Goal: Information Seeking & Learning: Learn about a topic

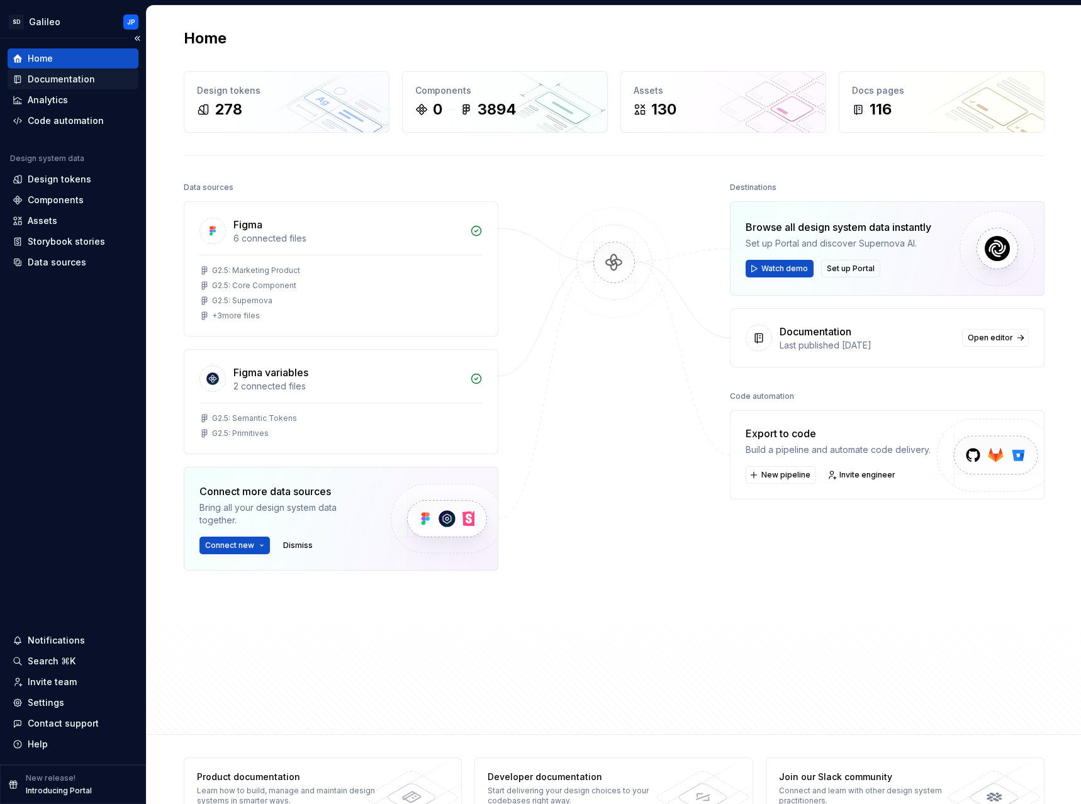
click at [72, 77] on div "Documentation" at bounding box center [61, 79] width 67 height 13
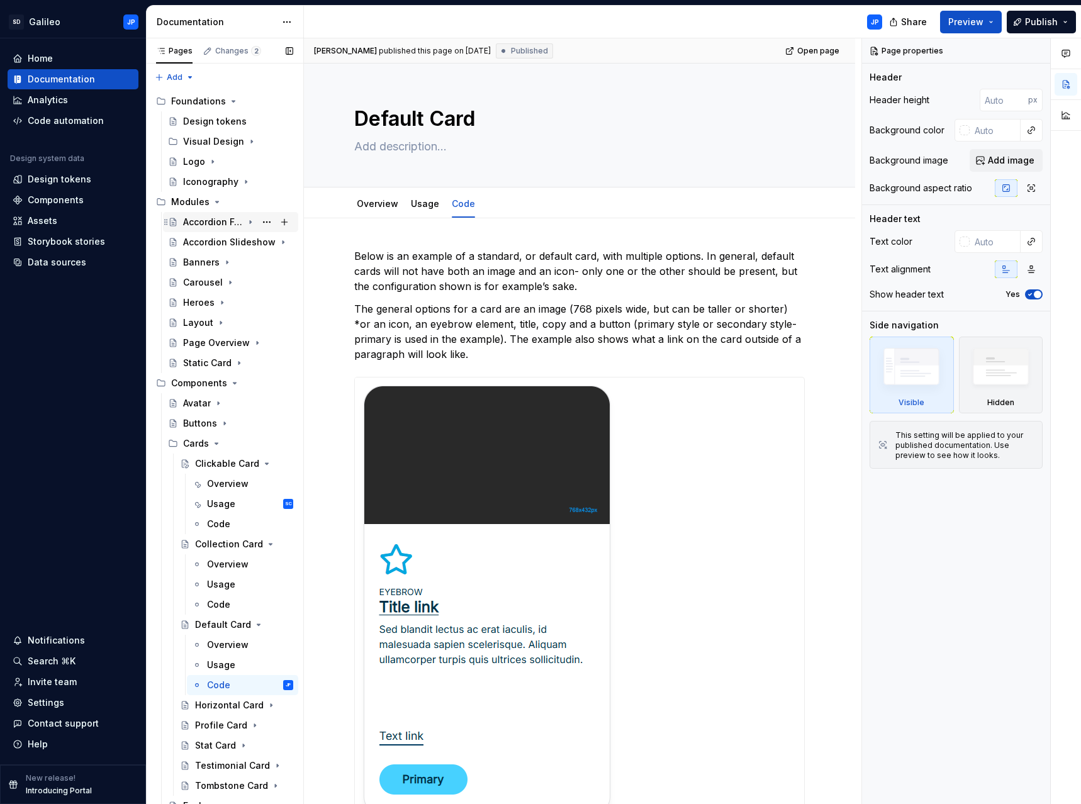
click at [250, 221] on icon "Page tree" at bounding box center [250, 222] width 1 height 3
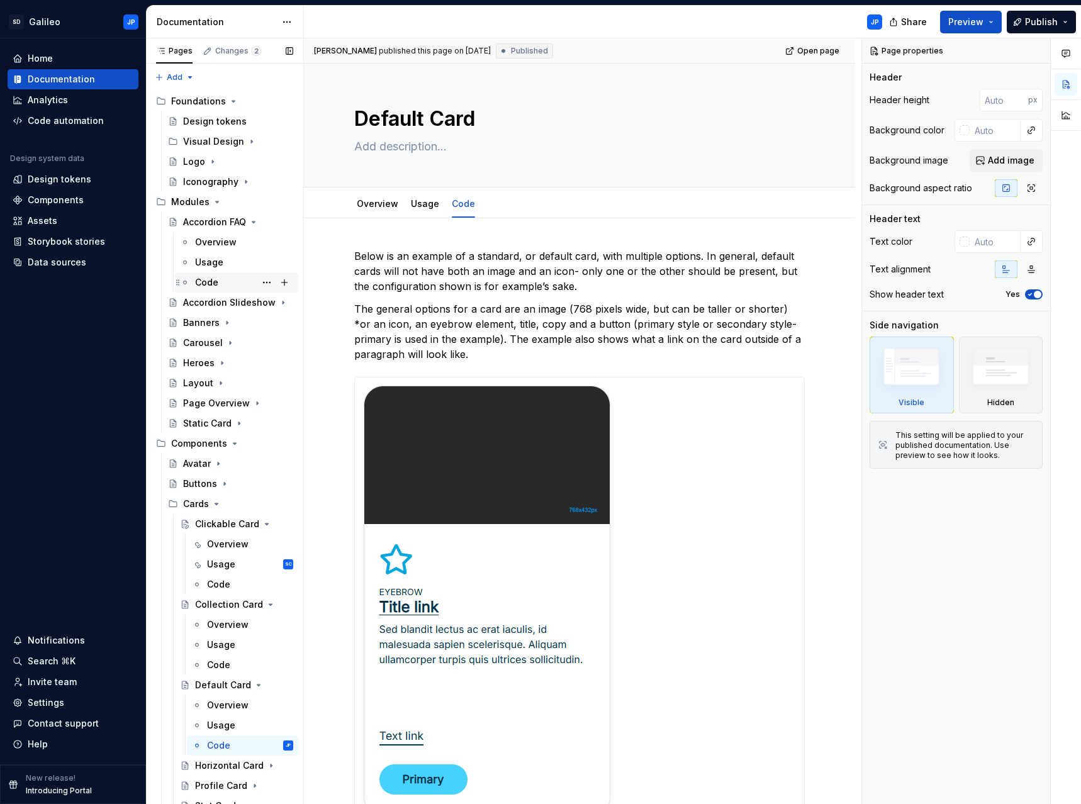
click at [201, 286] on div "Code" at bounding box center [206, 282] width 23 height 13
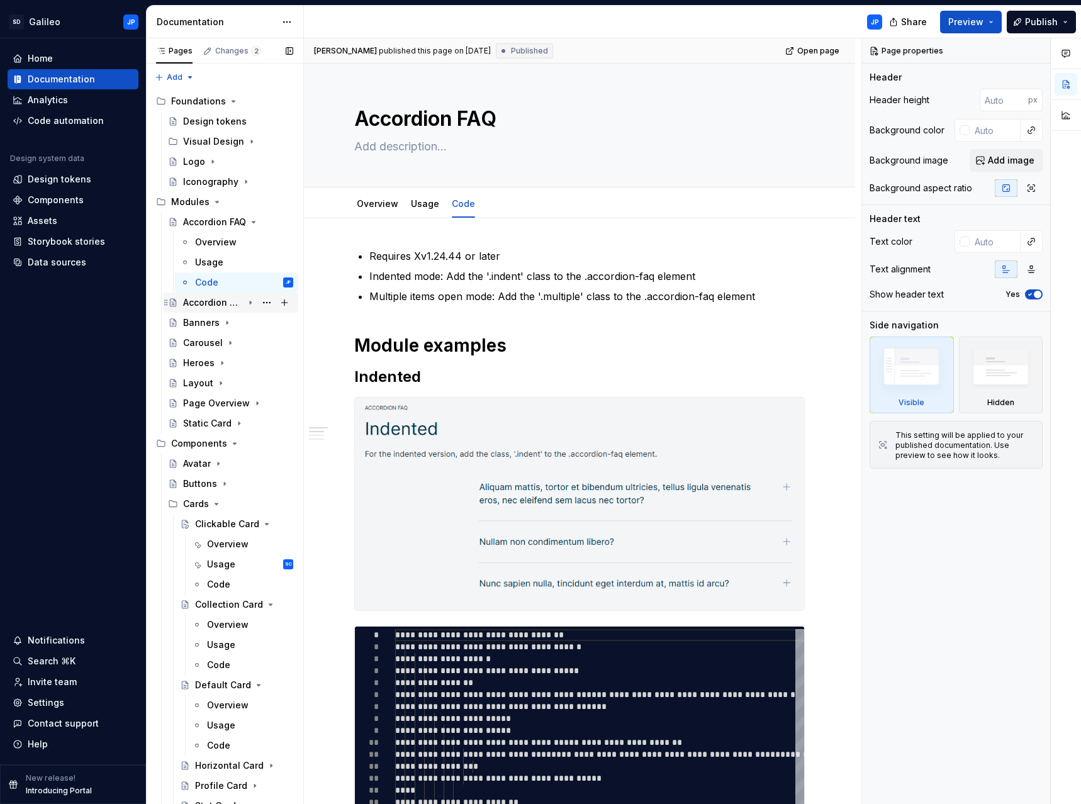
click at [250, 301] on icon "Page tree" at bounding box center [250, 302] width 1 height 3
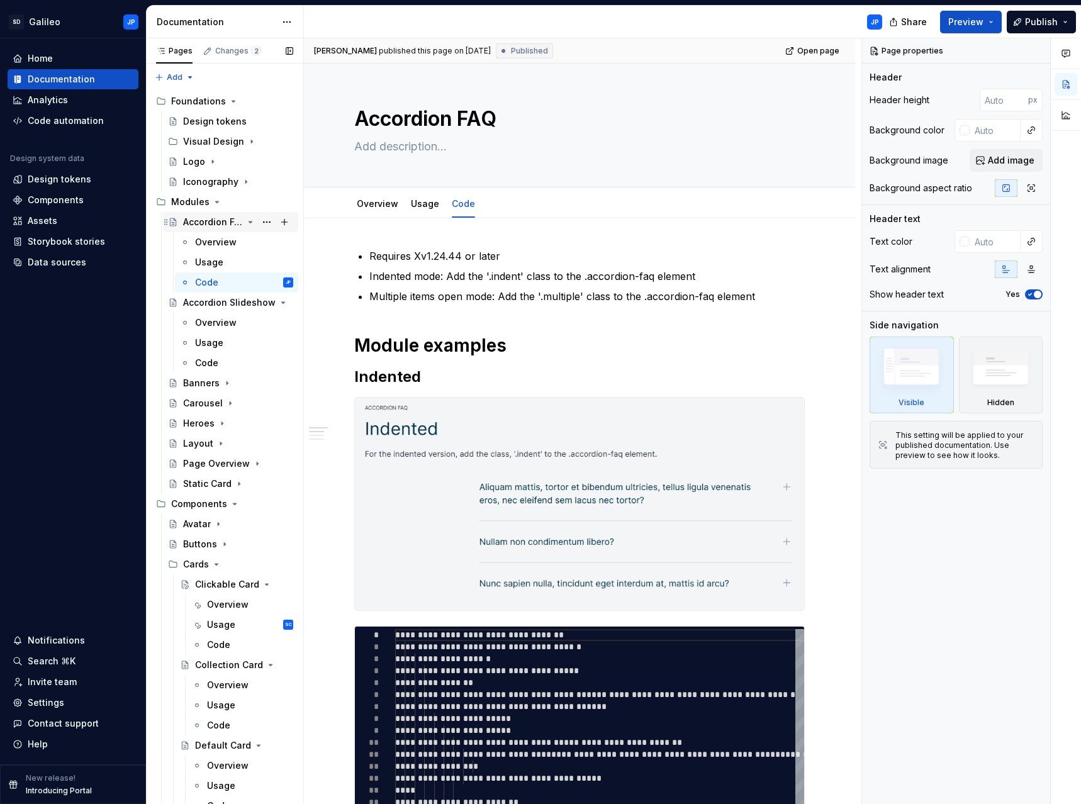
click at [246, 222] on icon "Page tree" at bounding box center [250, 222] width 10 height 10
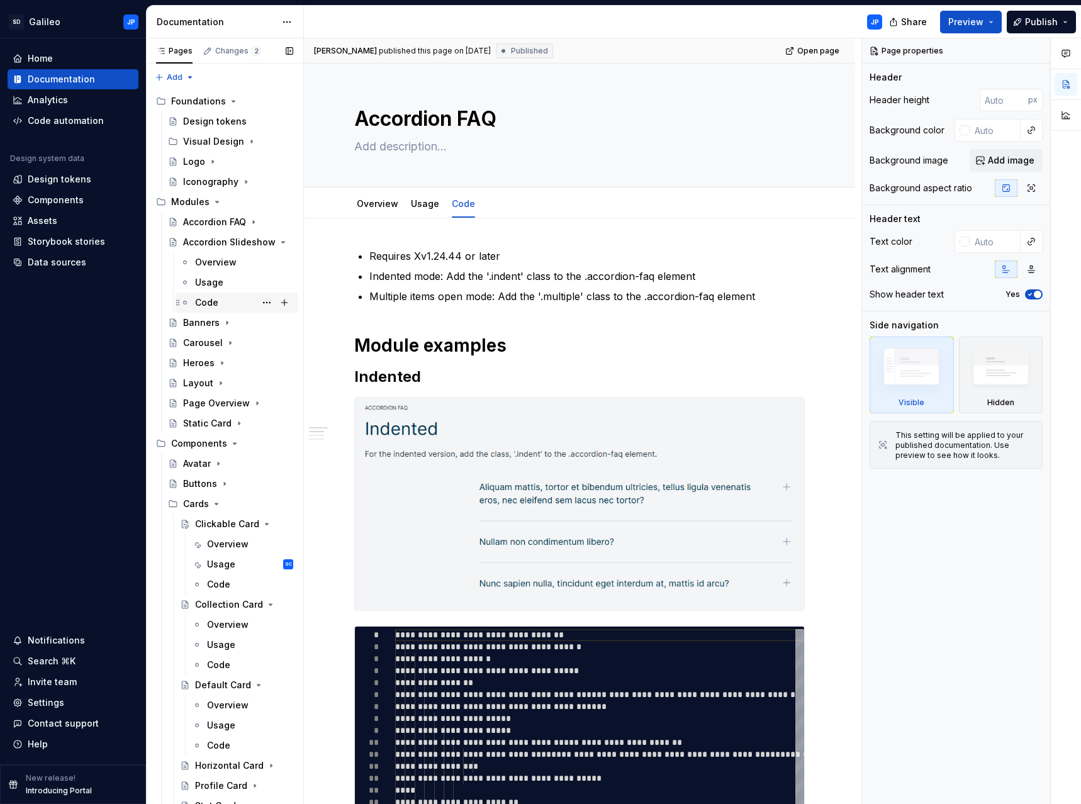
click at [218, 299] on div "Code" at bounding box center [244, 303] width 98 height 18
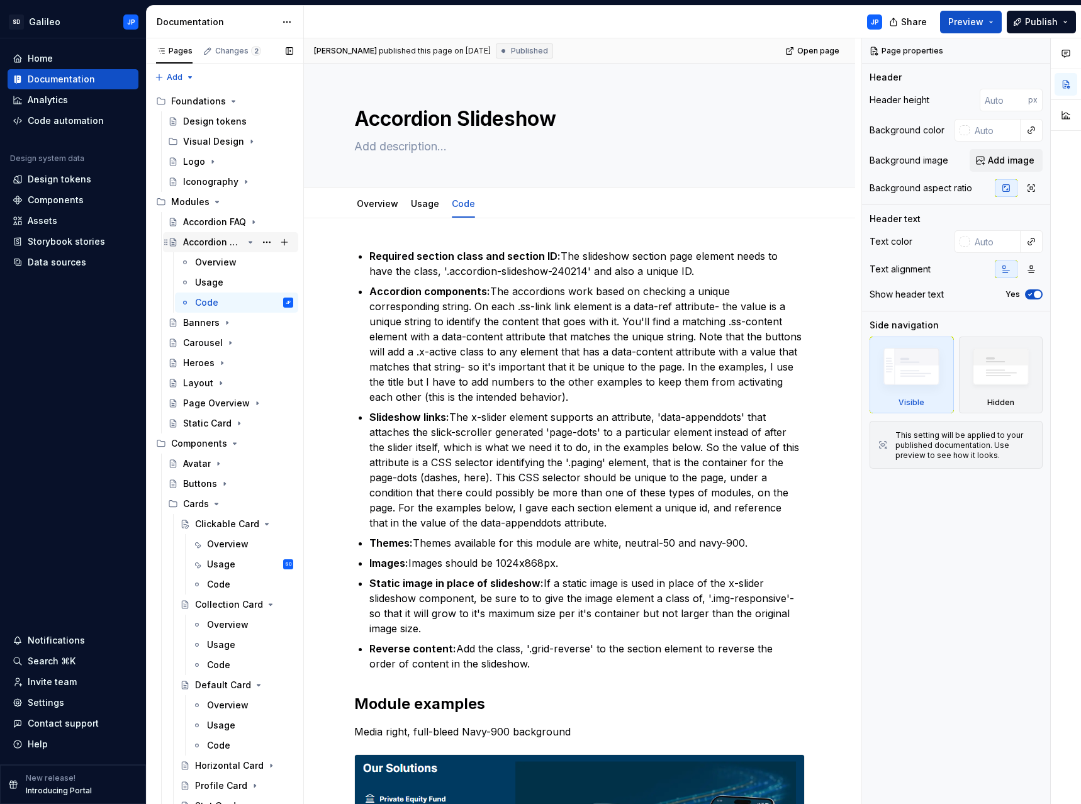
click at [245, 240] on icon "Page tree" at bounding box center [250, 242] width 10 height 10
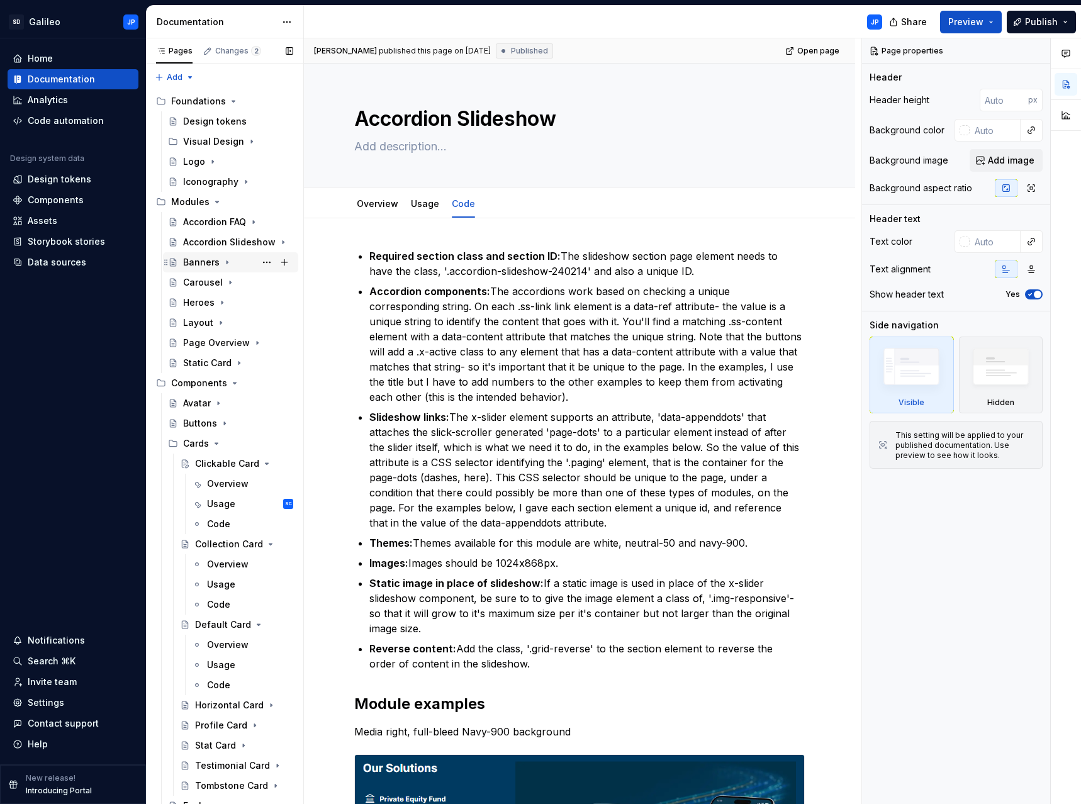
click at [227, 261] on icon "Page tree" at bounding box center [227, 262] width 1 height 3
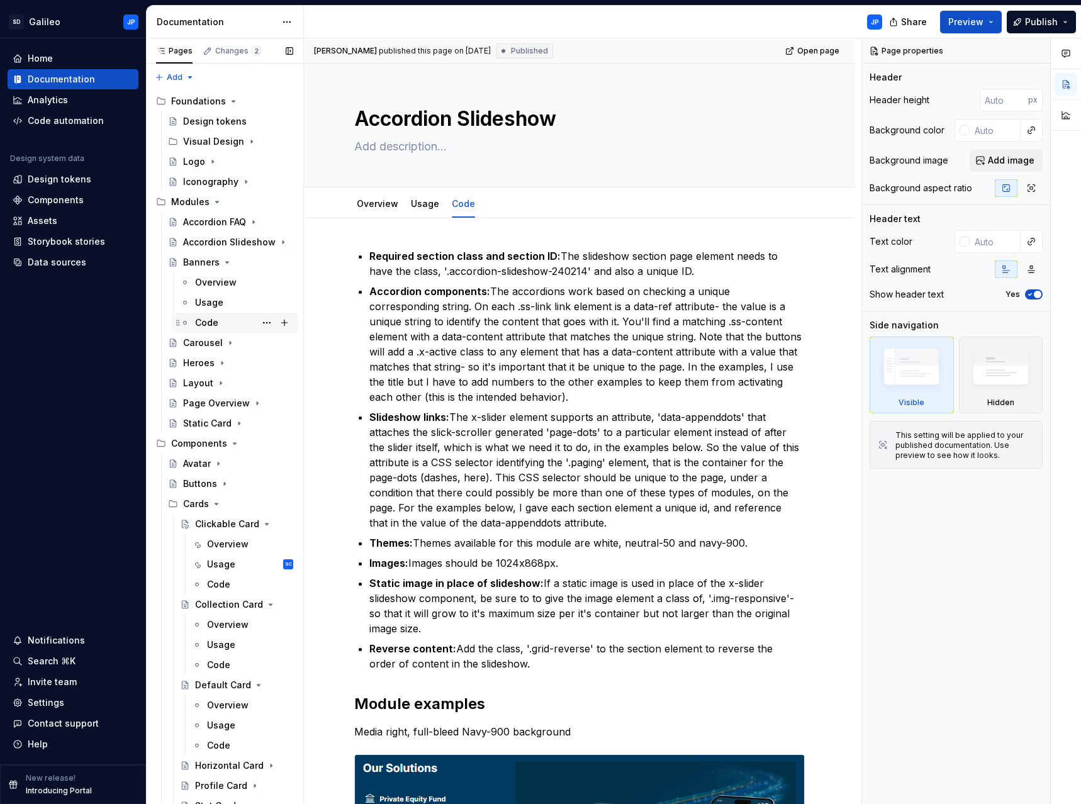
click at [217, 324] on div "Code" at bounding box center [206, 323] width 23 height 13
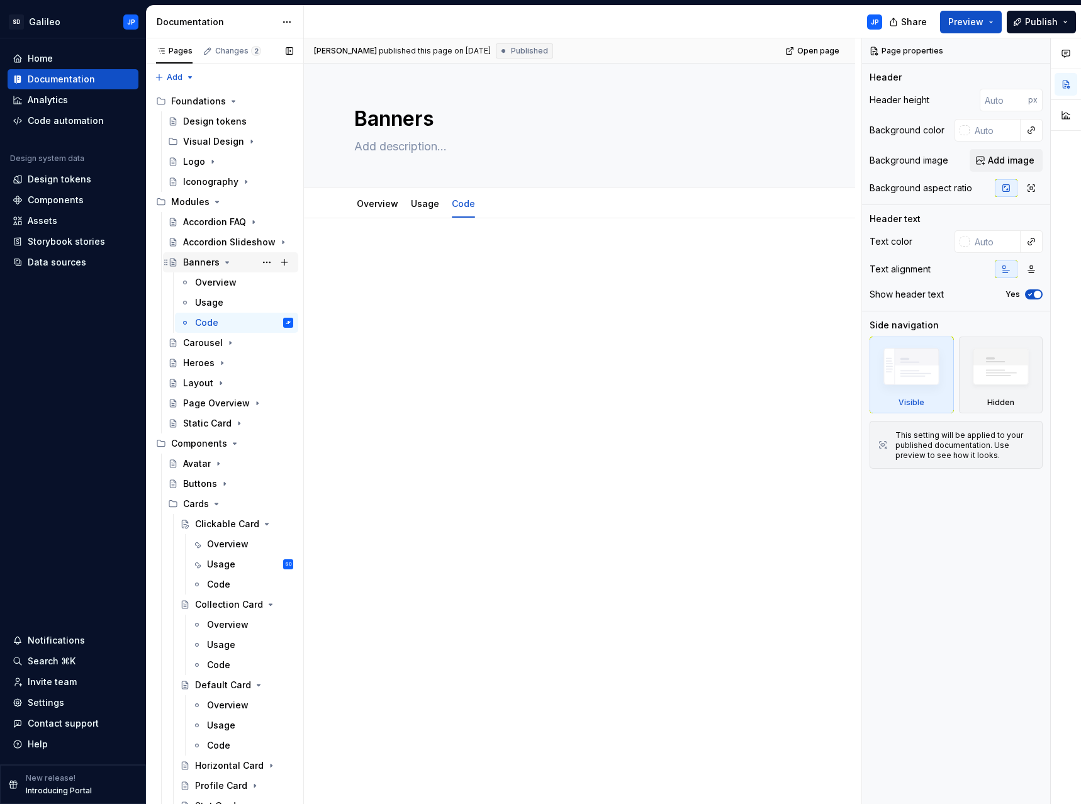
click at [223, 262] on icon "Page tree" at bounding box center [227, 262] width 10 height 10
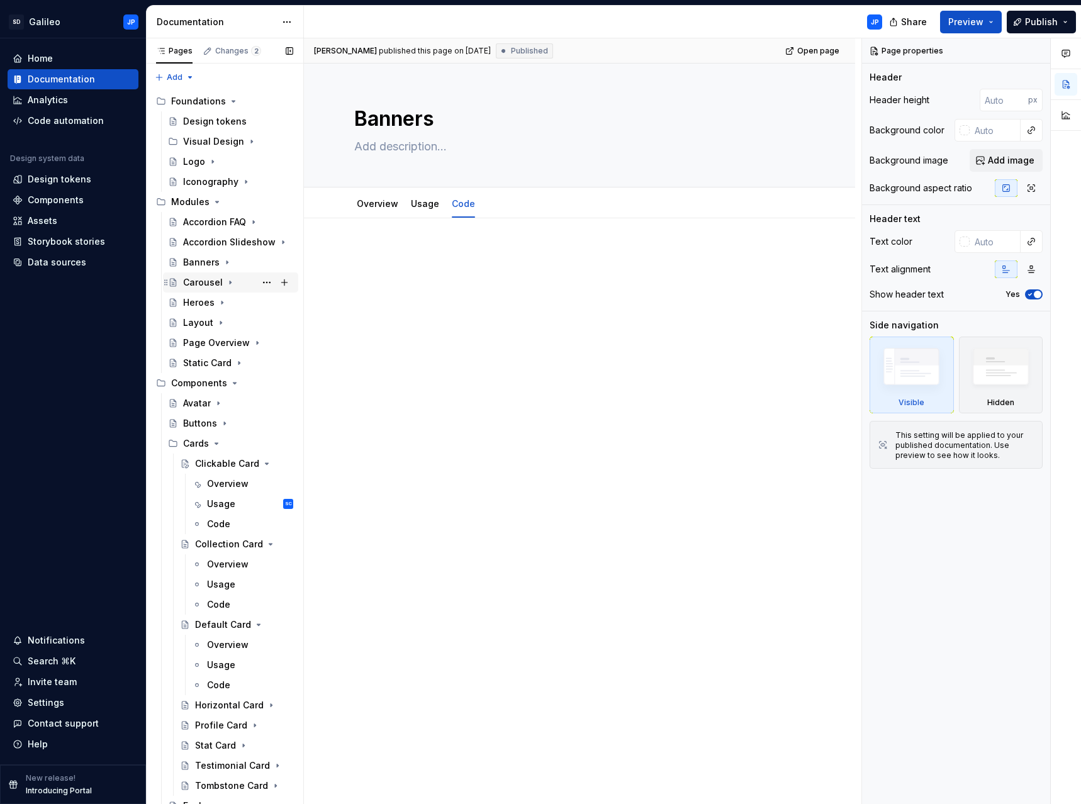
click at [230, 281] on icon "Page tree" at bounding box center [230, 283] width 10 height 10
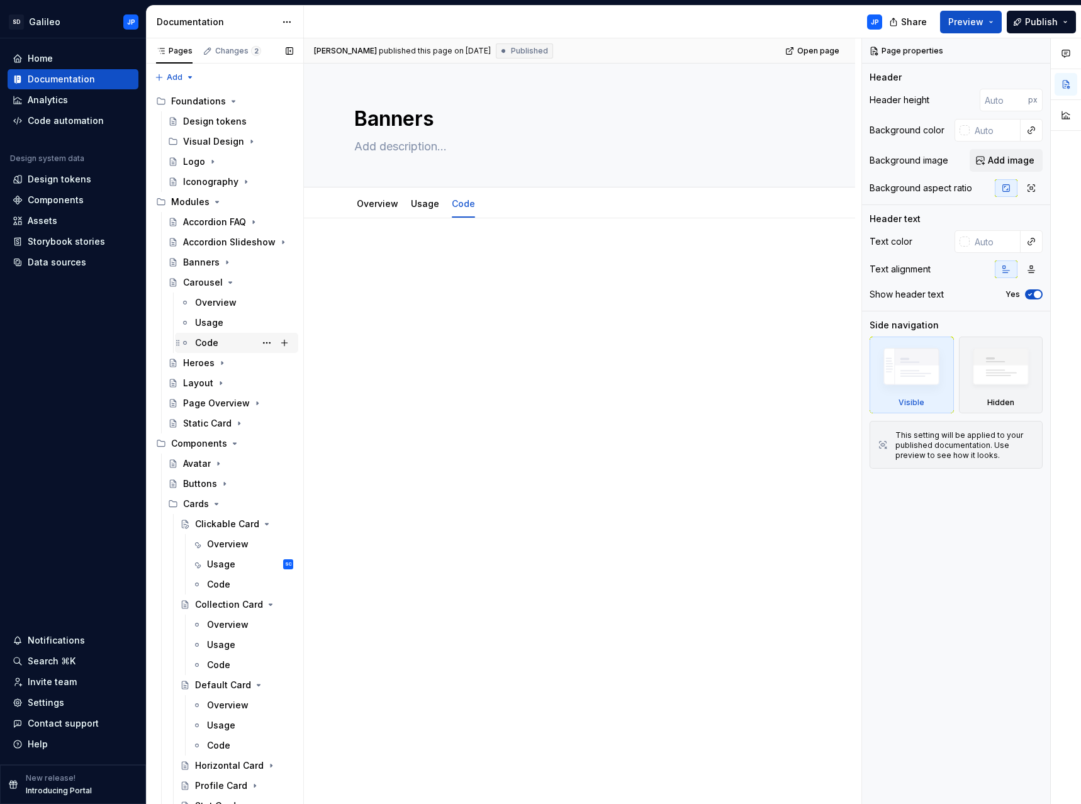
click at [220, 340] on div "Code" at bounding box center [244, 343] width 98 height 18
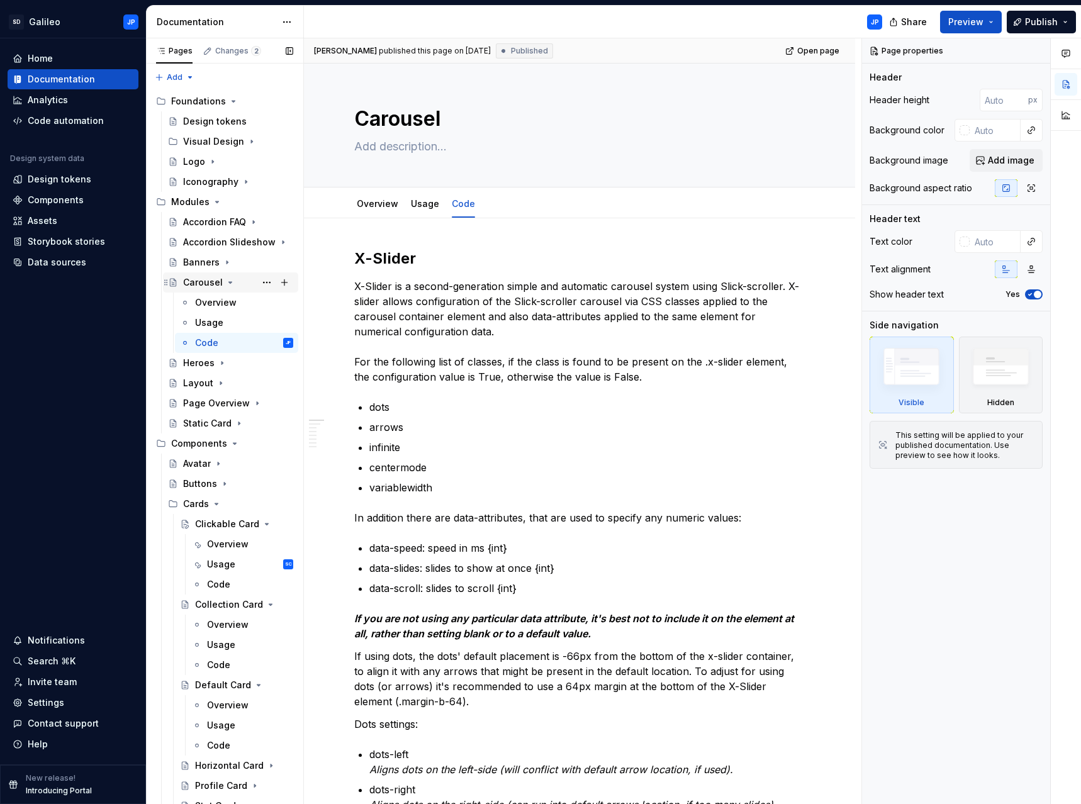
click at [229, 282] on icon "Page tree" at bounding box center [230, 282] width 3 height 1
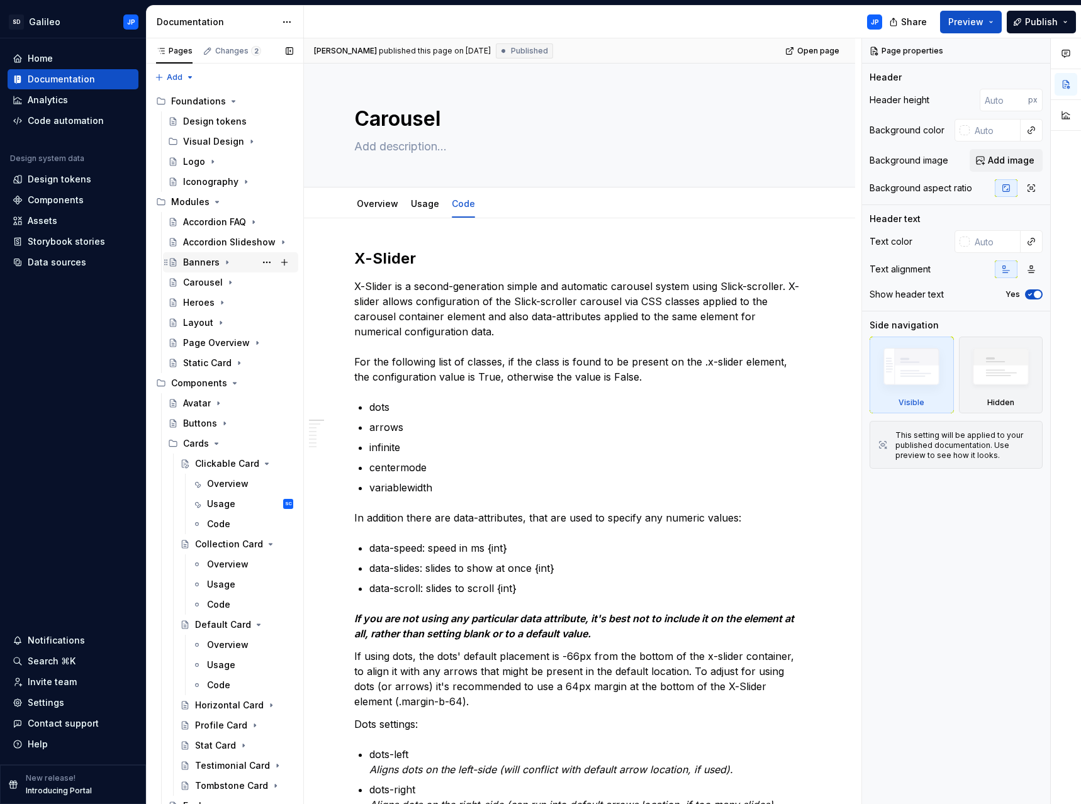
click at [227, 261] on icon "Page tree" at bounding box center [227, 262] width 10 height 10
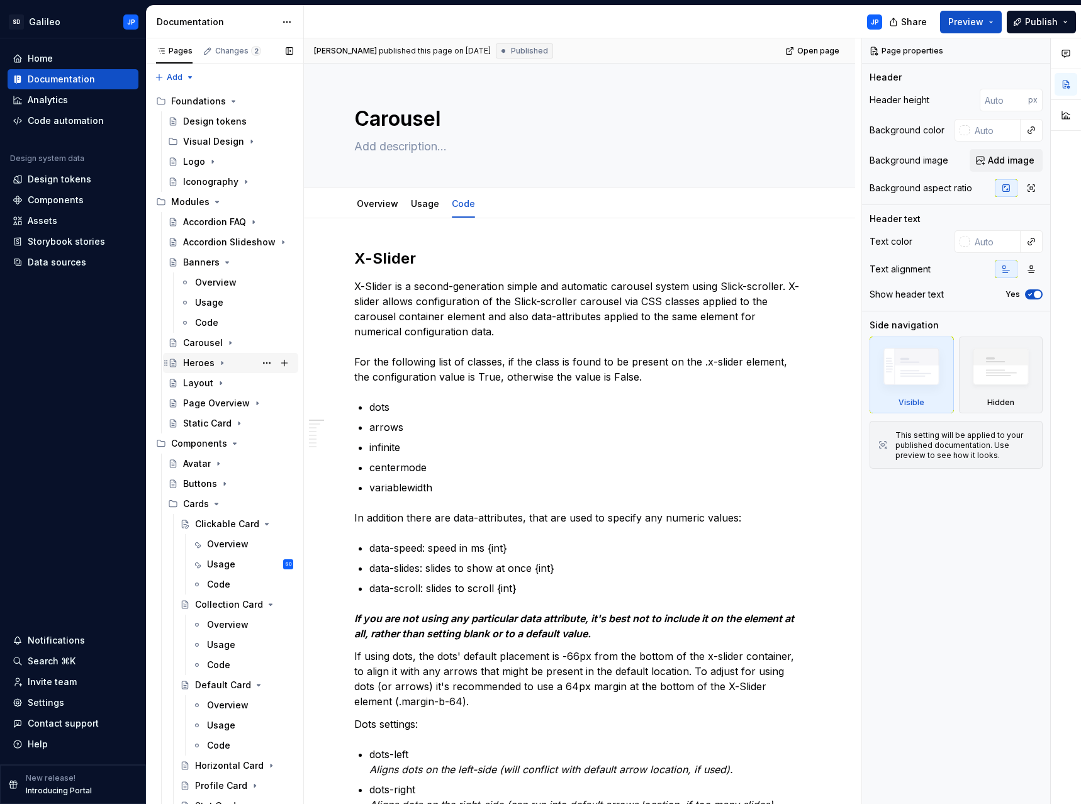
click at [222, 362] on icon "Page tree" at bounding box center [222, 363] width 10 height 10
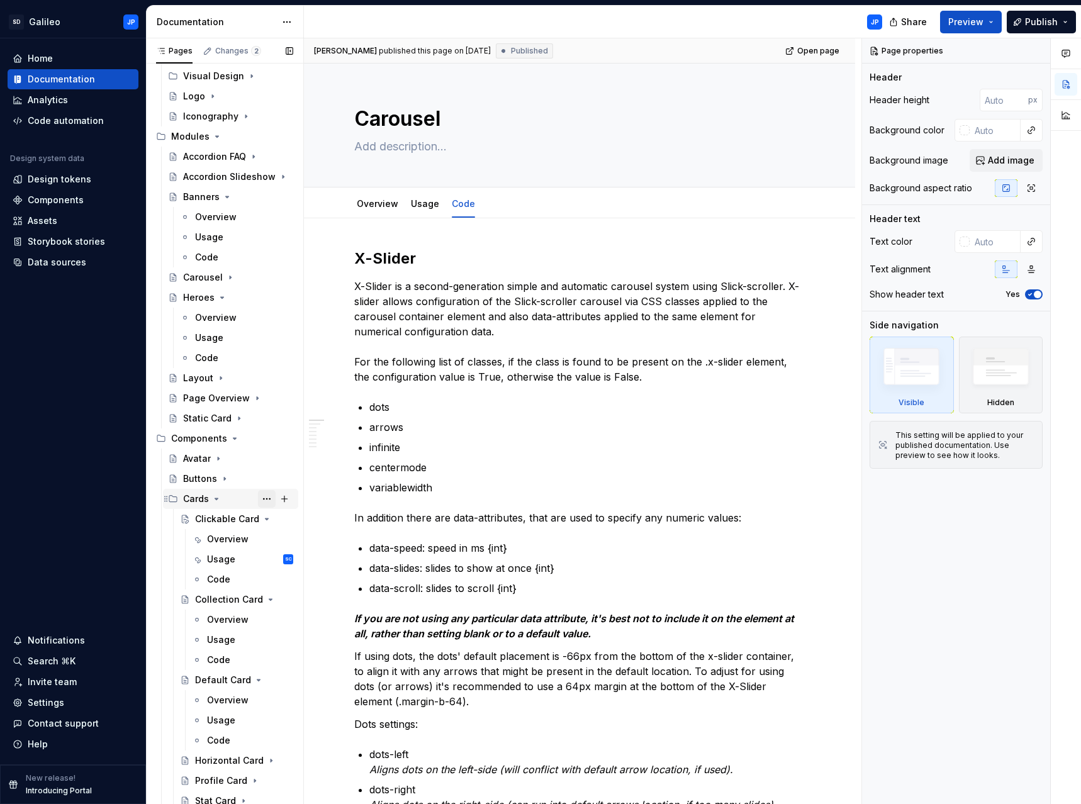
scroll to position [63, 0]
click at [220, 379] on icon "Page tree" at bounding box center [221, 381] width 10 height 10
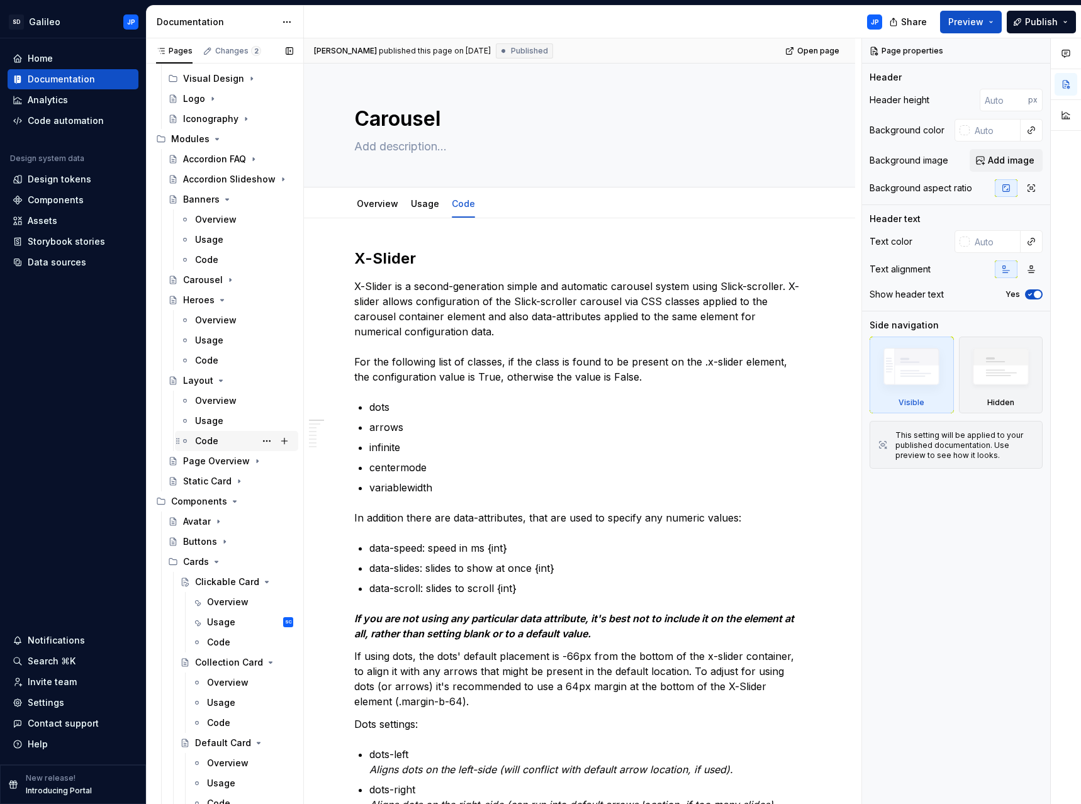
click at [216, 439] on div "Code" at bounding box center [206, 441] width 23 height 13
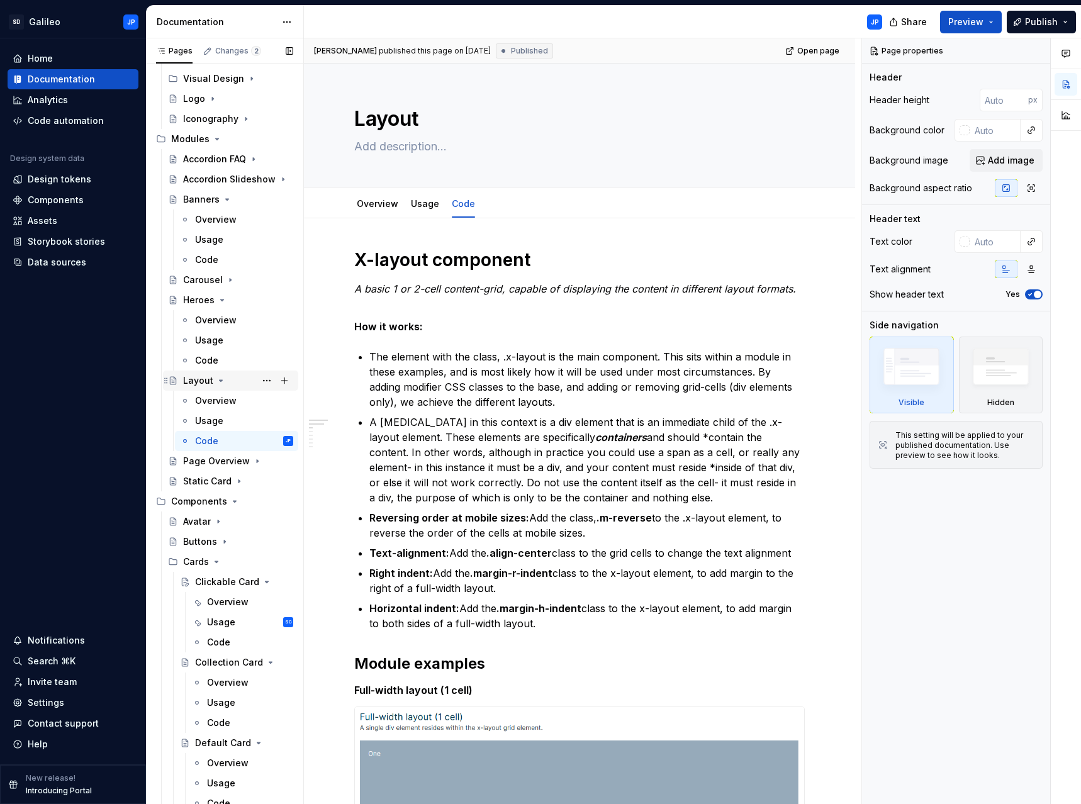
click at [220, 381] on icon "Page tree" at bounding box center [221, 381] width 10 height 10
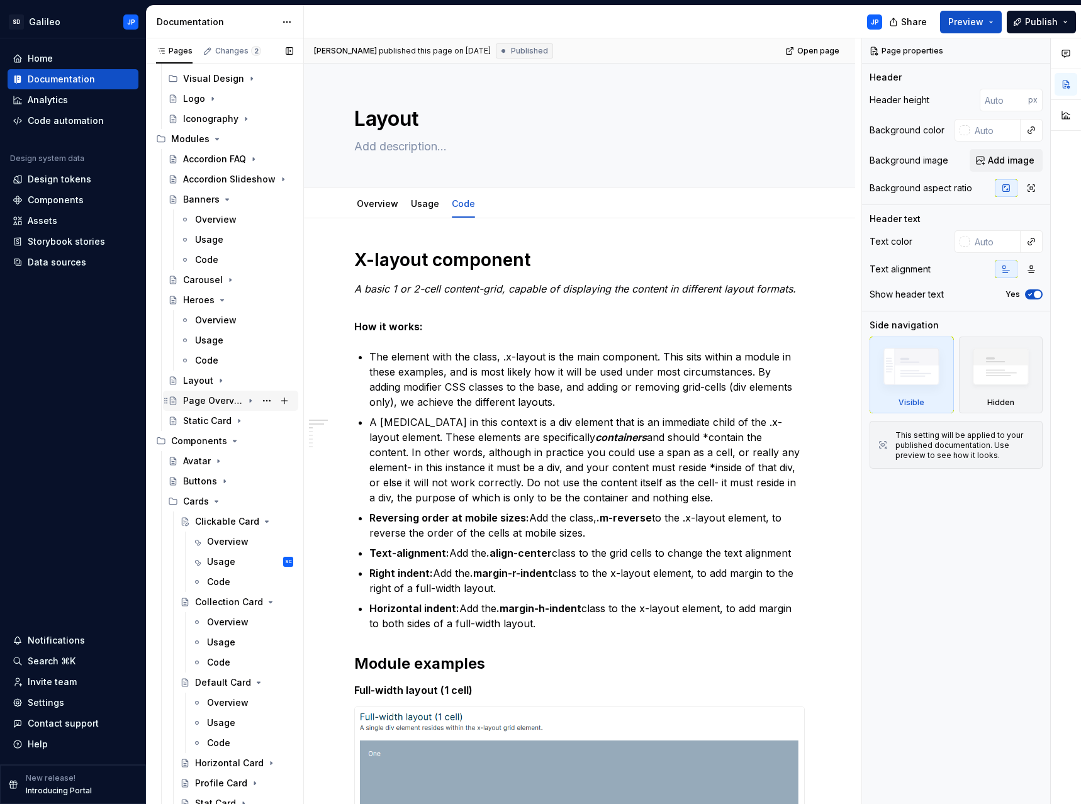
click at [250, 400] on icon "Page tree" at bounding box center [250, 401] width 1 height 3
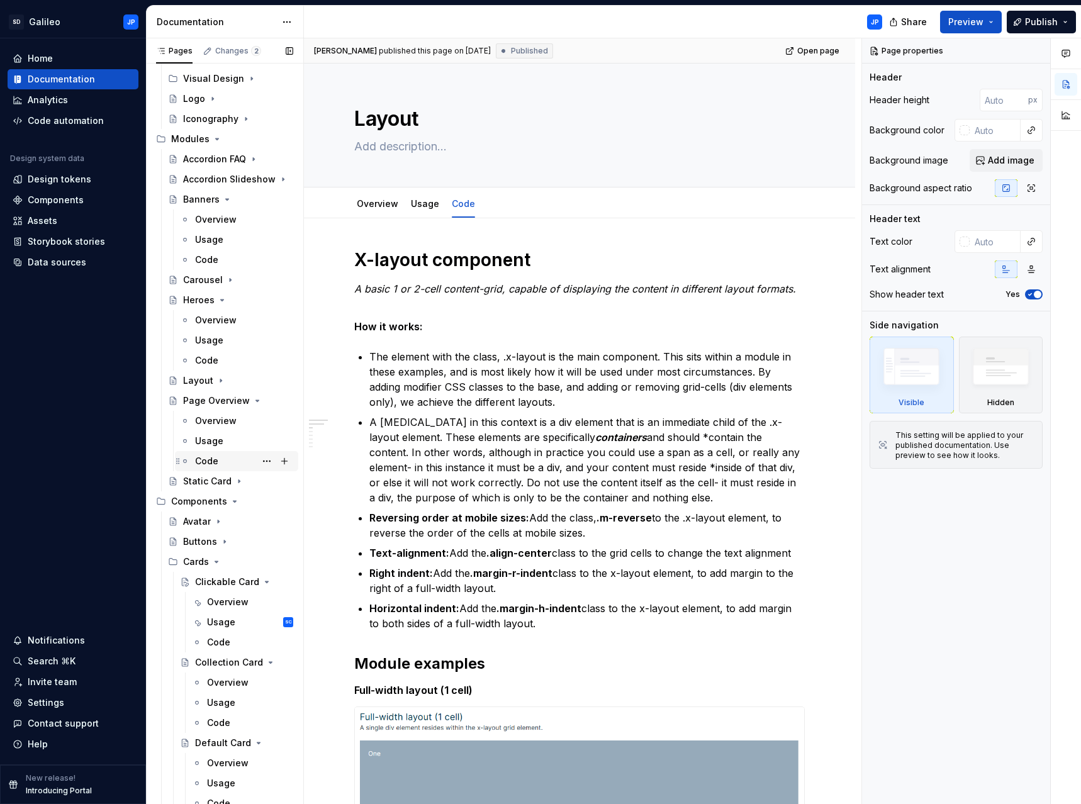
click at [215, 458] on div "Code" at bounding box center [206, 461] width 23 height 13
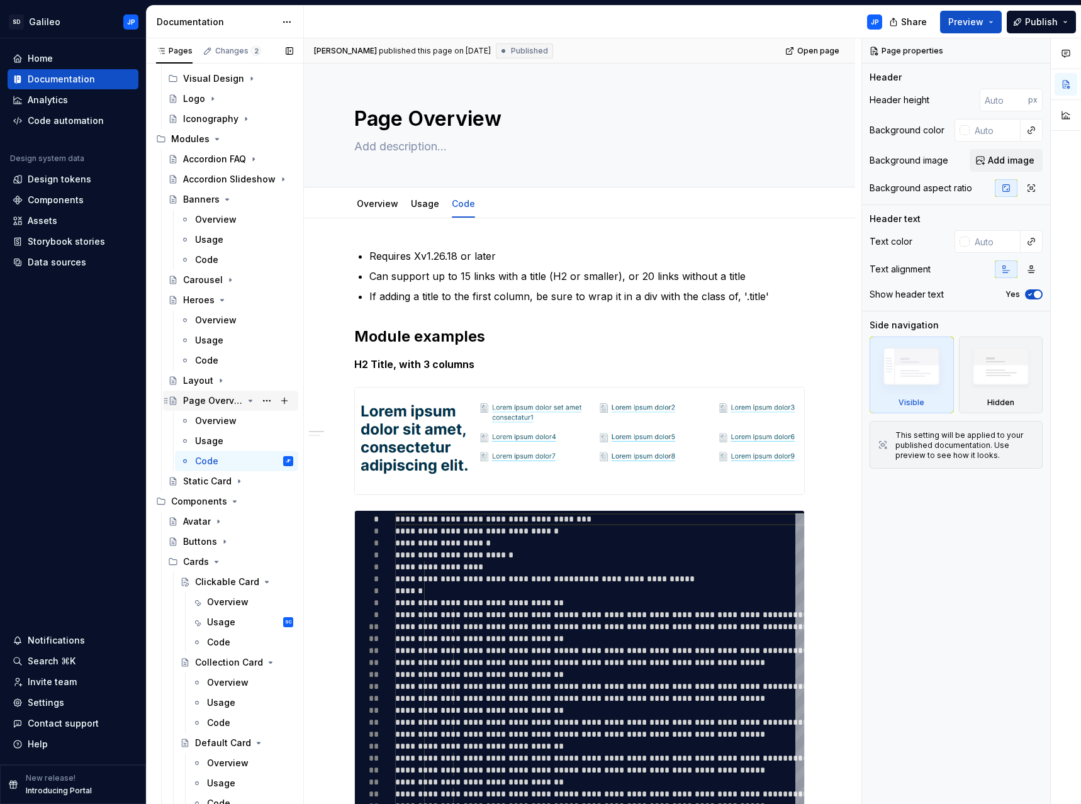
click at [249, 401] on icon "Page tree" at bounding box center [250, 400] width 3 height 1
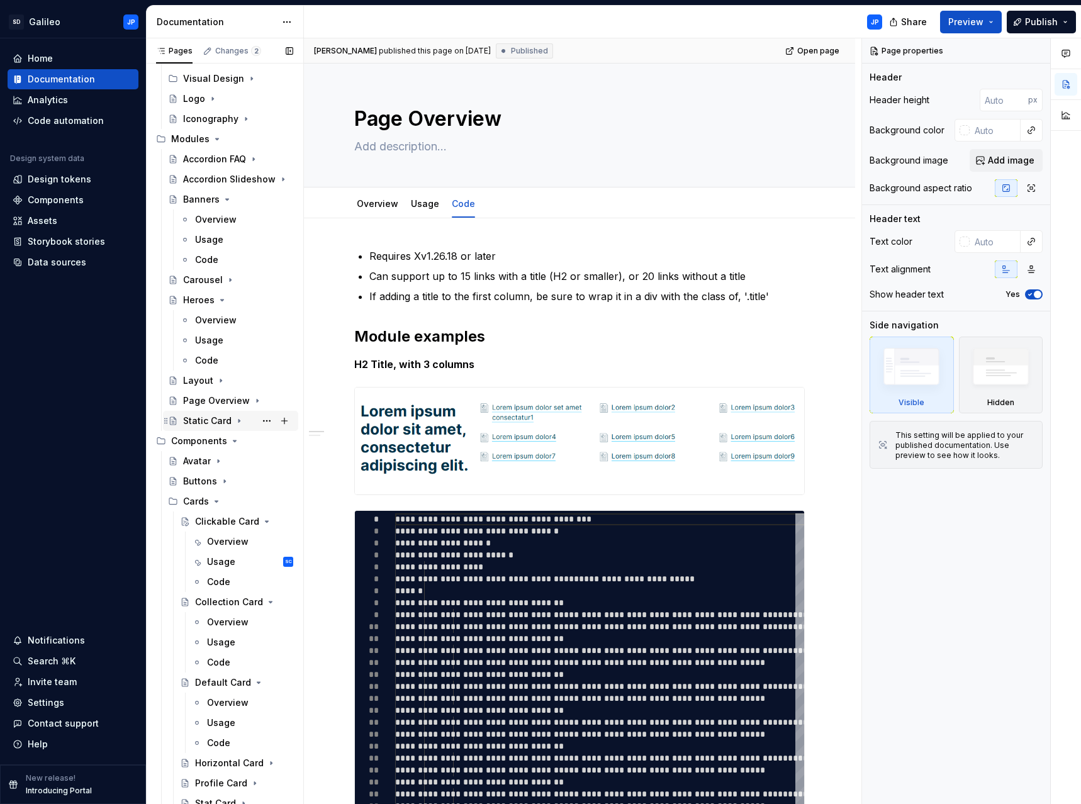
click at [239, 420] on icon "Page tree" at bounding box center [239, 421] width 1 height 3
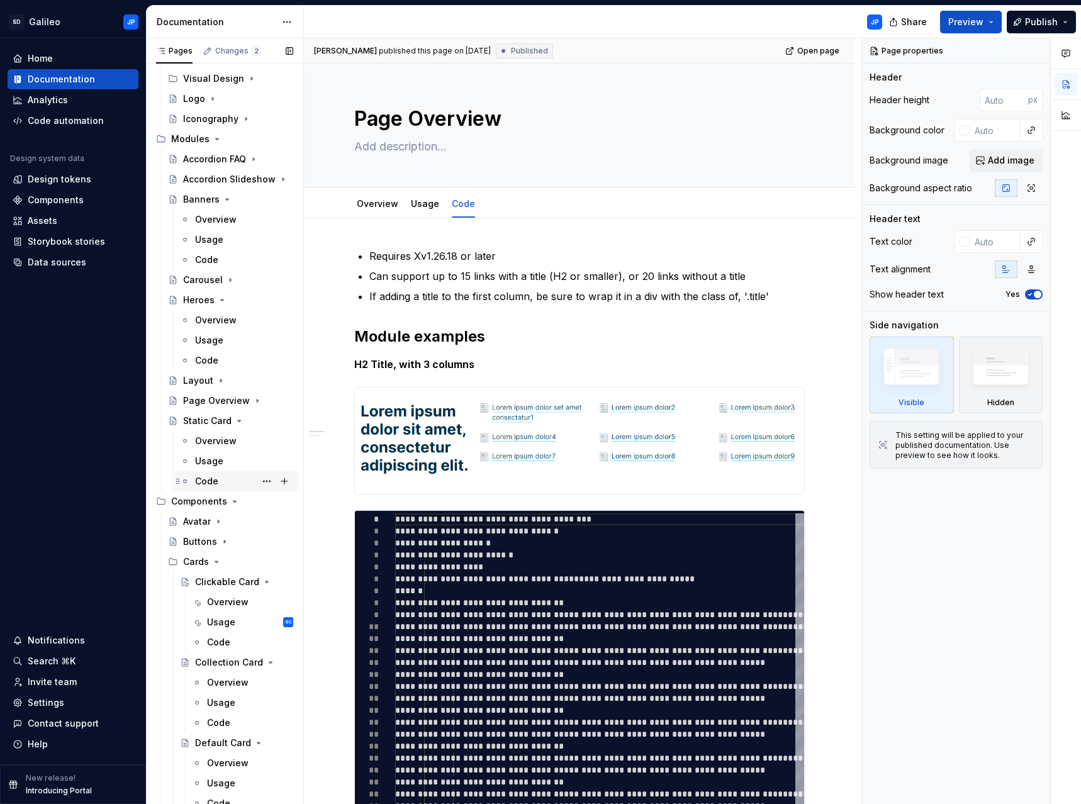
click at [214, 477] on div "Code" at bounding box center [206, 481] width 23 height 13
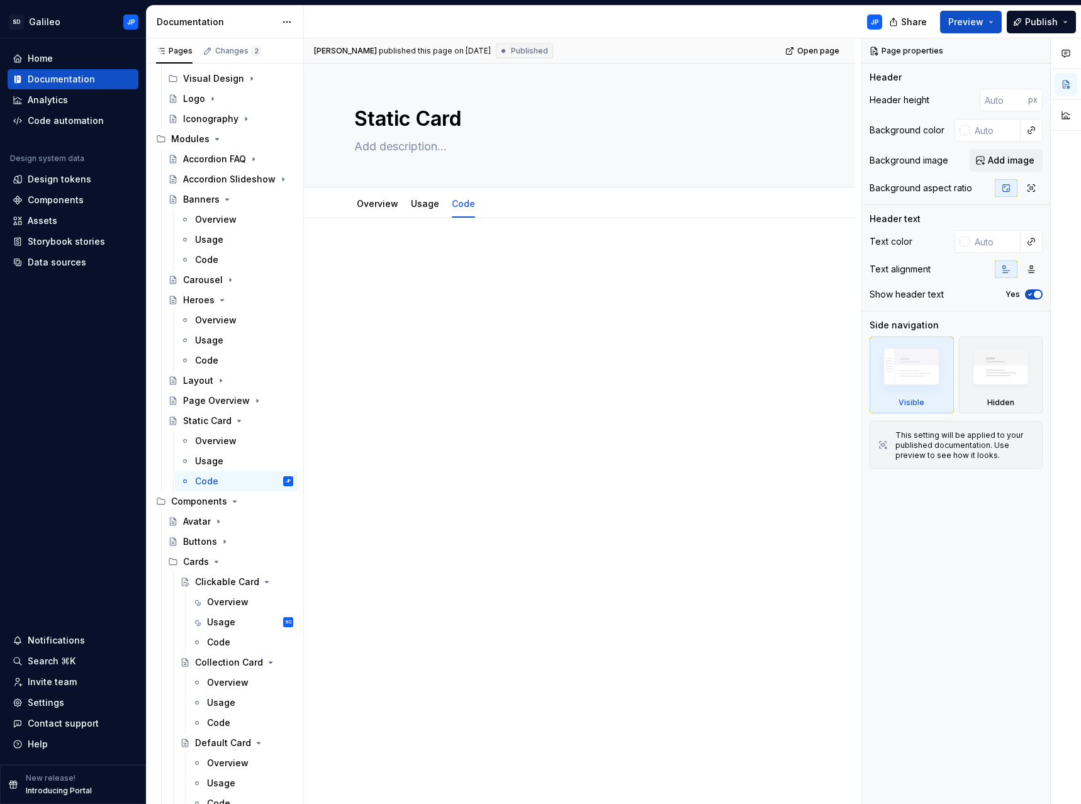
type textarea "*"
